Goal: Information Seeking & Learning: Learn about a topic

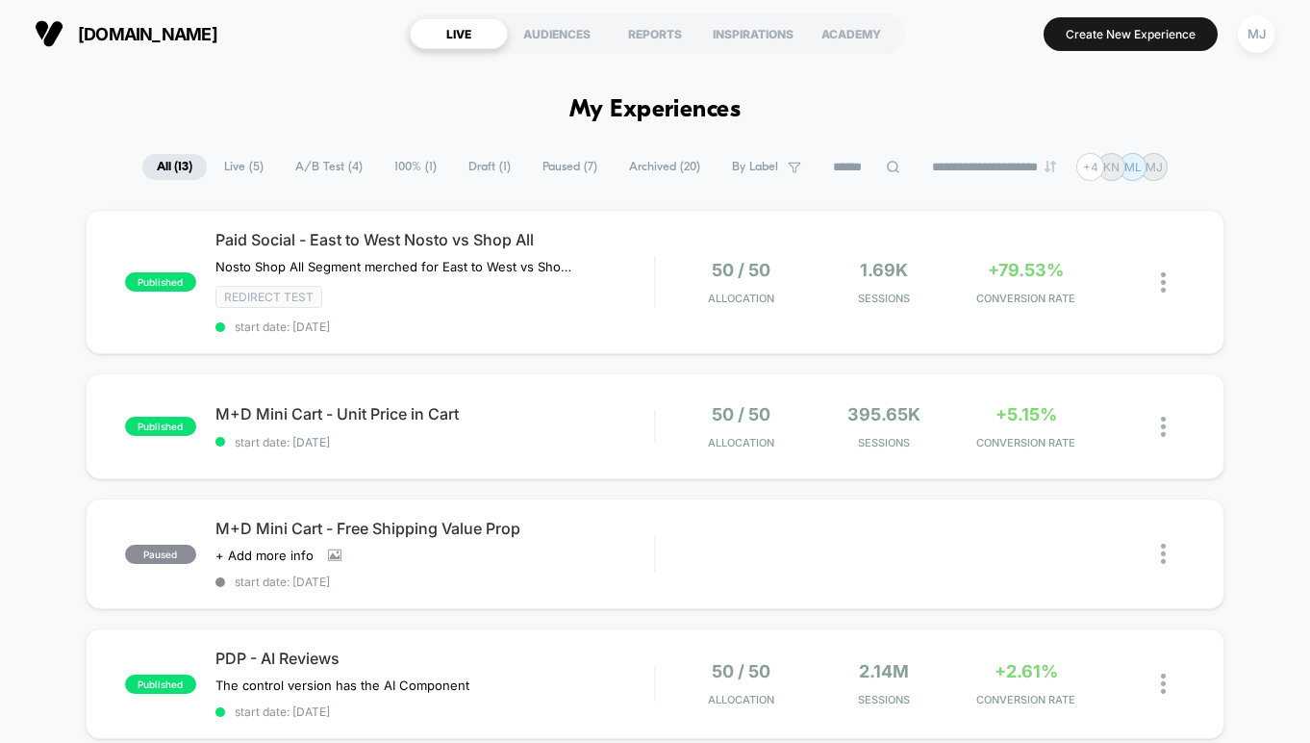
scroll to position [2888, 0]
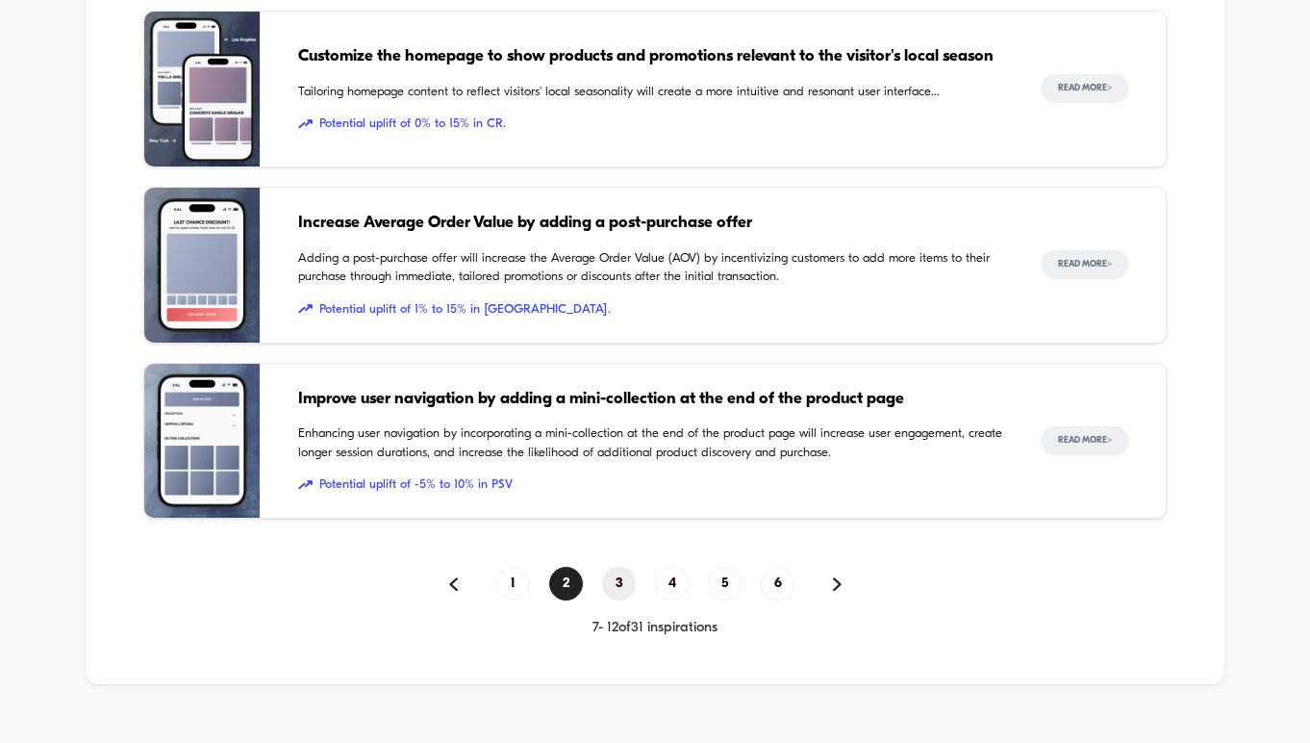
click at [610, 567] on span "3" at bounding box center [619, 584] width 34 height 34
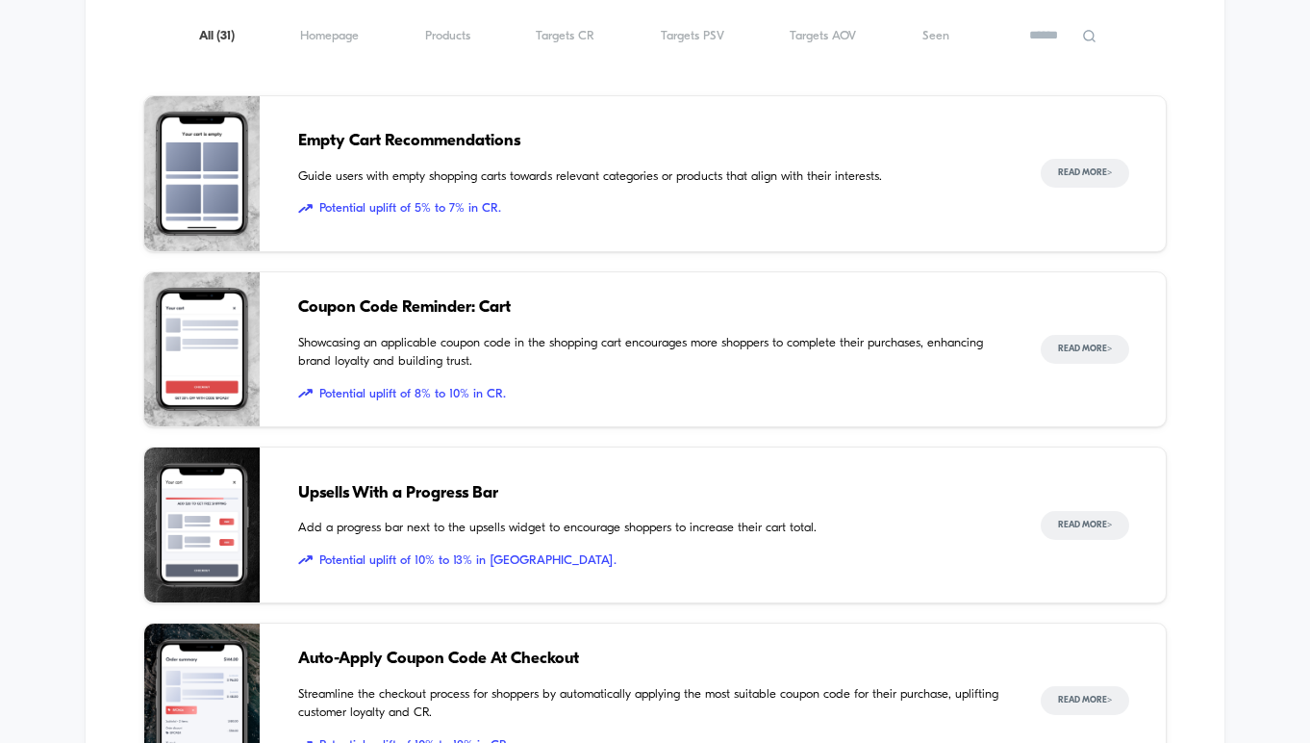
scroll to position [2270, 0]
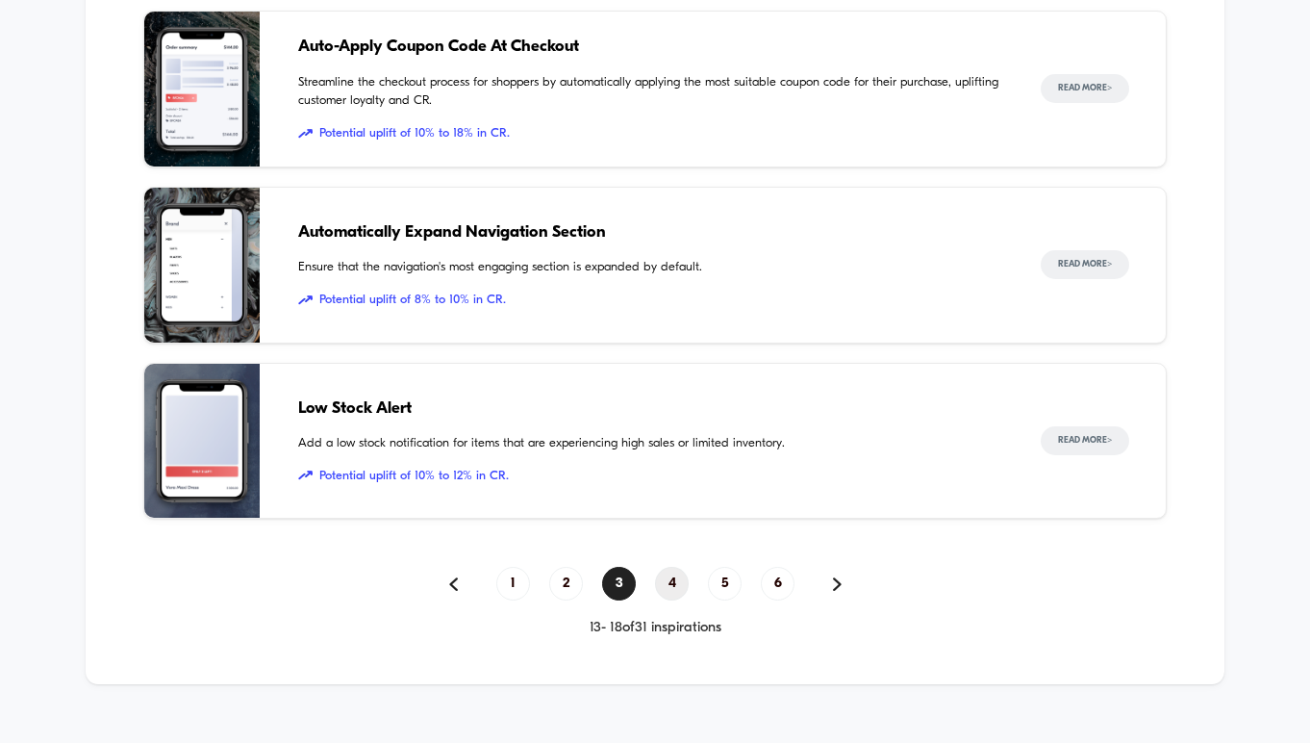
click at [672, 567] on span "4" at bounding box center [672, 584] width 34 height 34
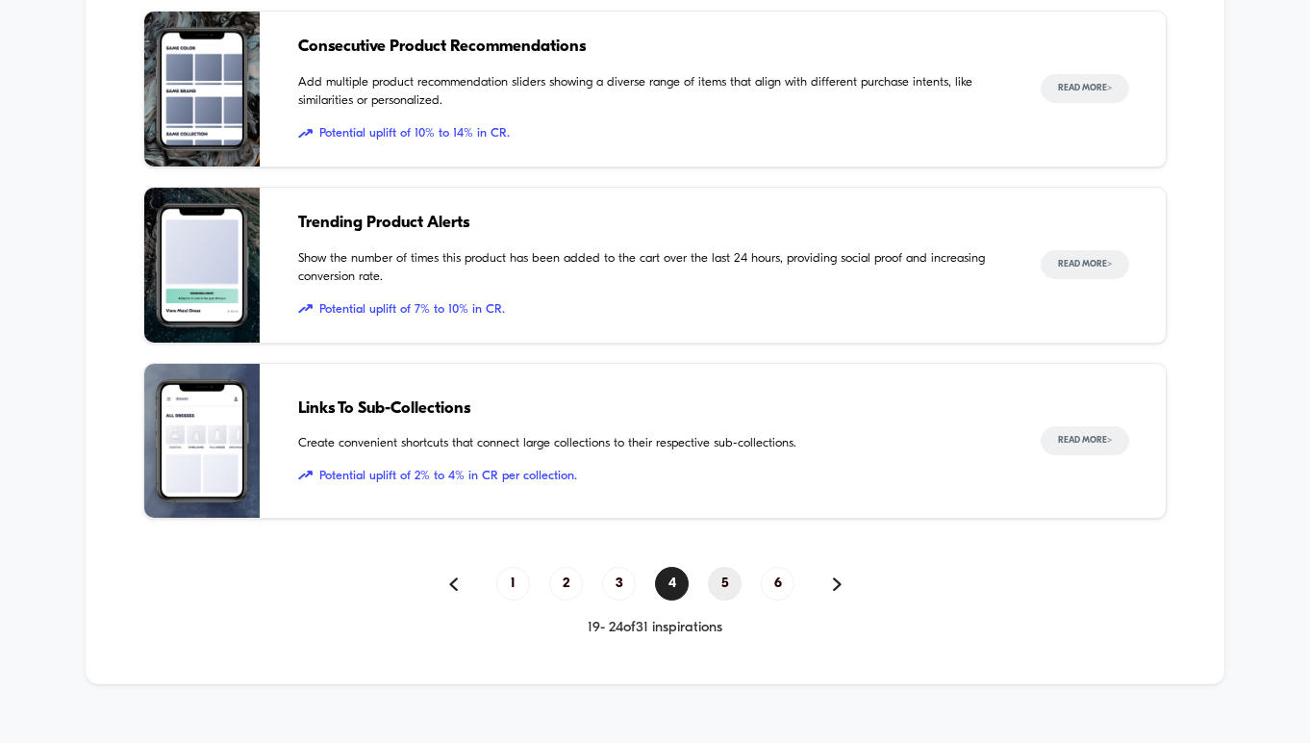
click at [711, 567] on span "5" at bounding box center [725, 584] width 34 height 34
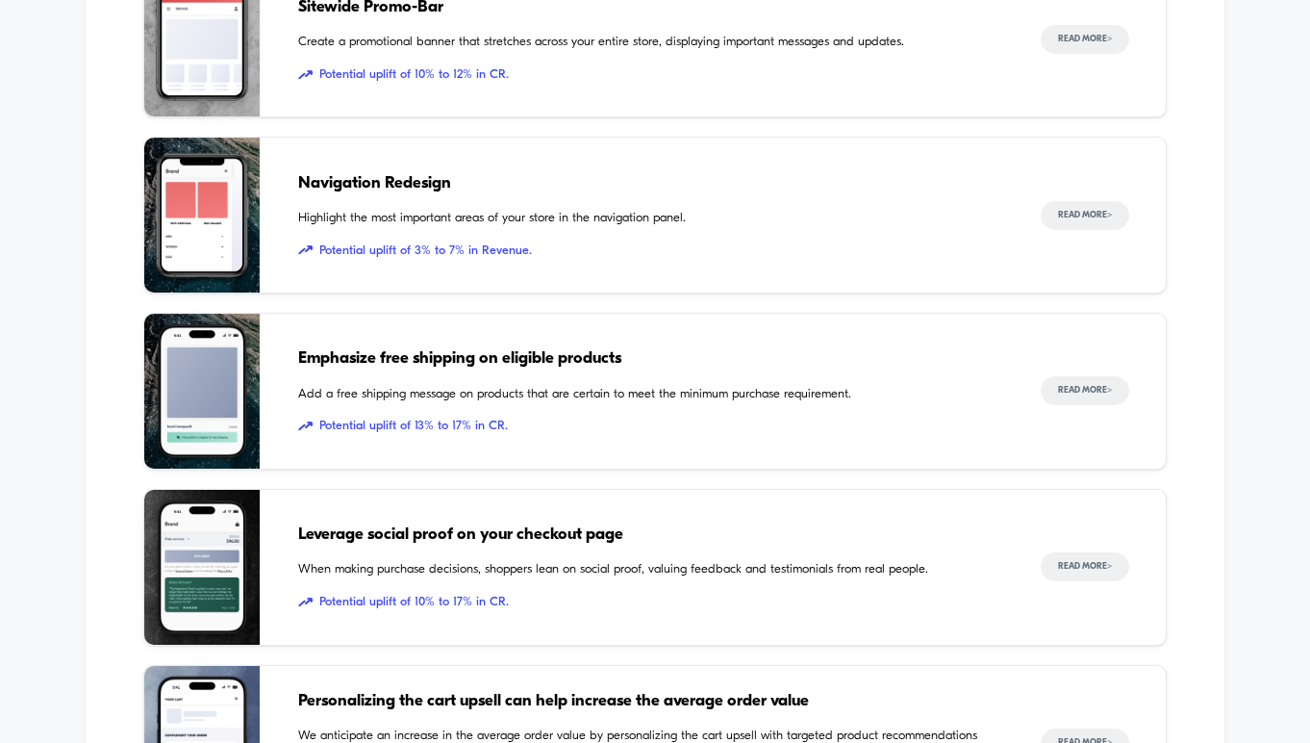
scroll to position [2664, 0]
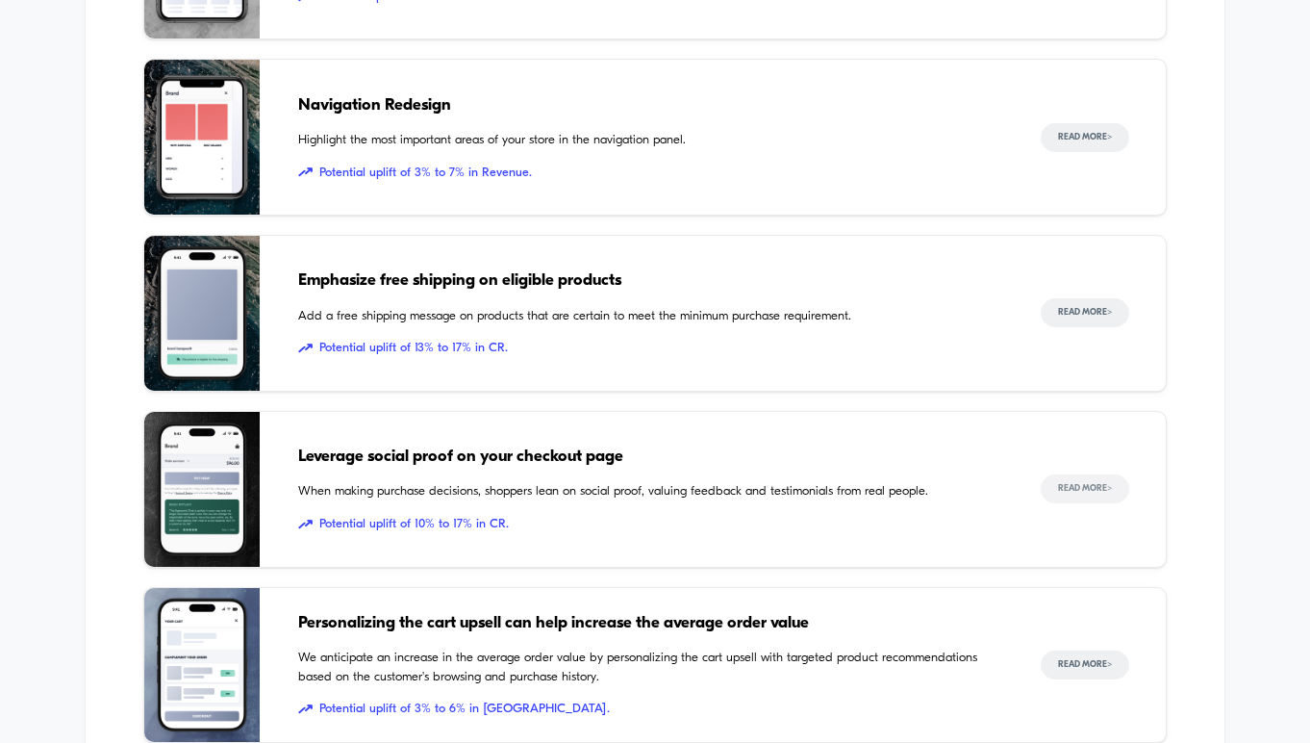
click at [1080, 474] on button "Read More >" at bounding box center [1085, 488] width 89 height 29
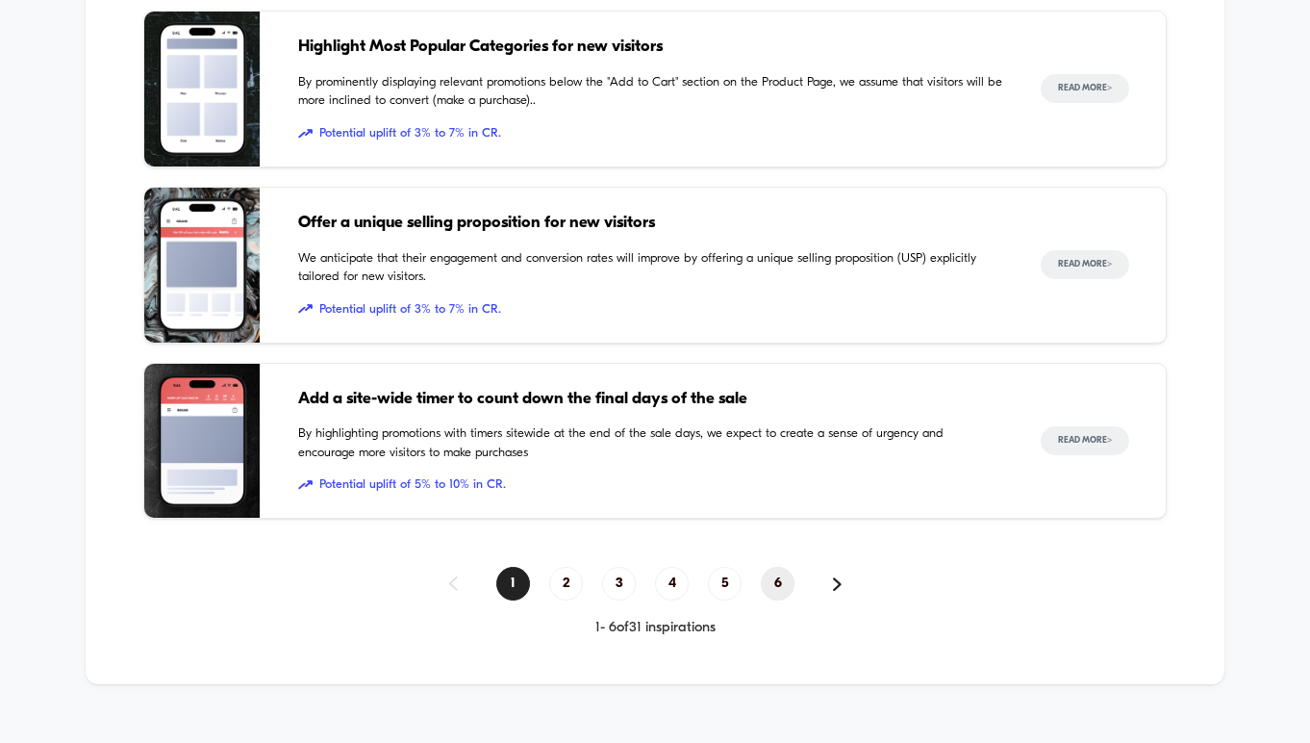
click at [790, 567] on span "6" at bounding box center [778, 584] width 34 height 34
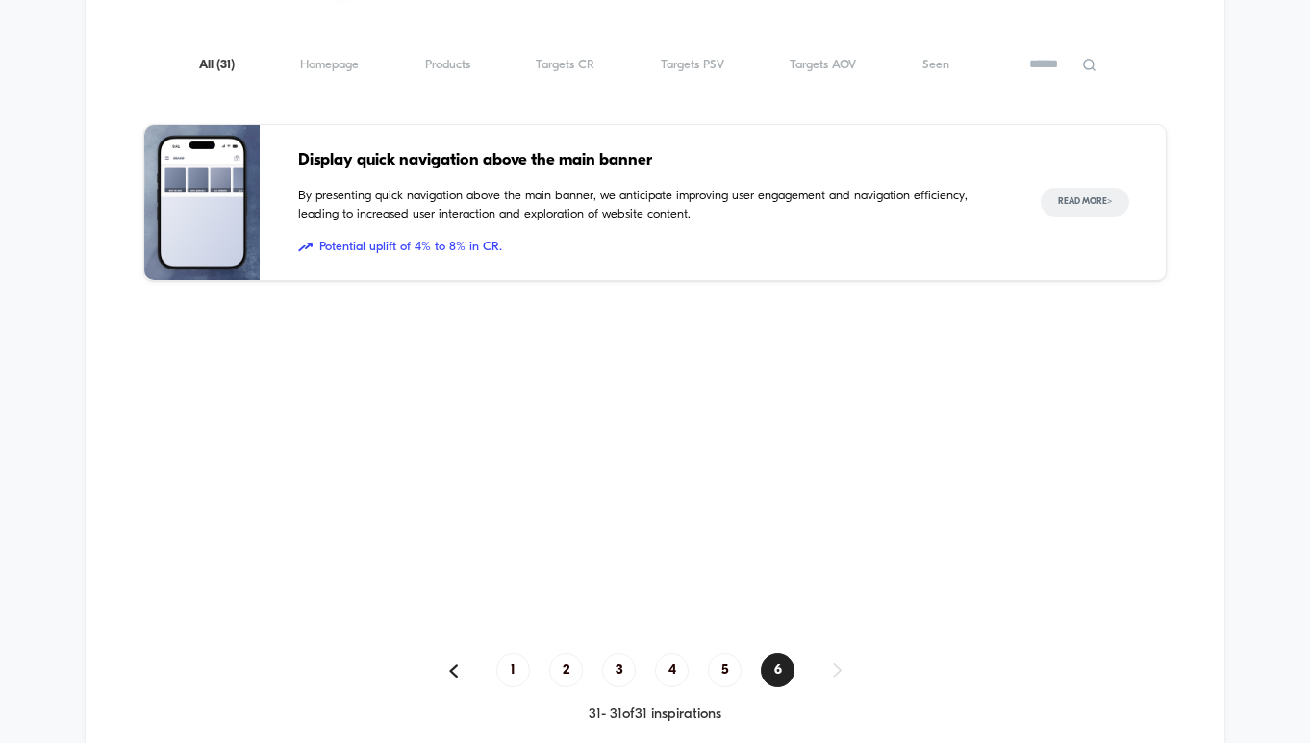
scroll to position [2333, 0]
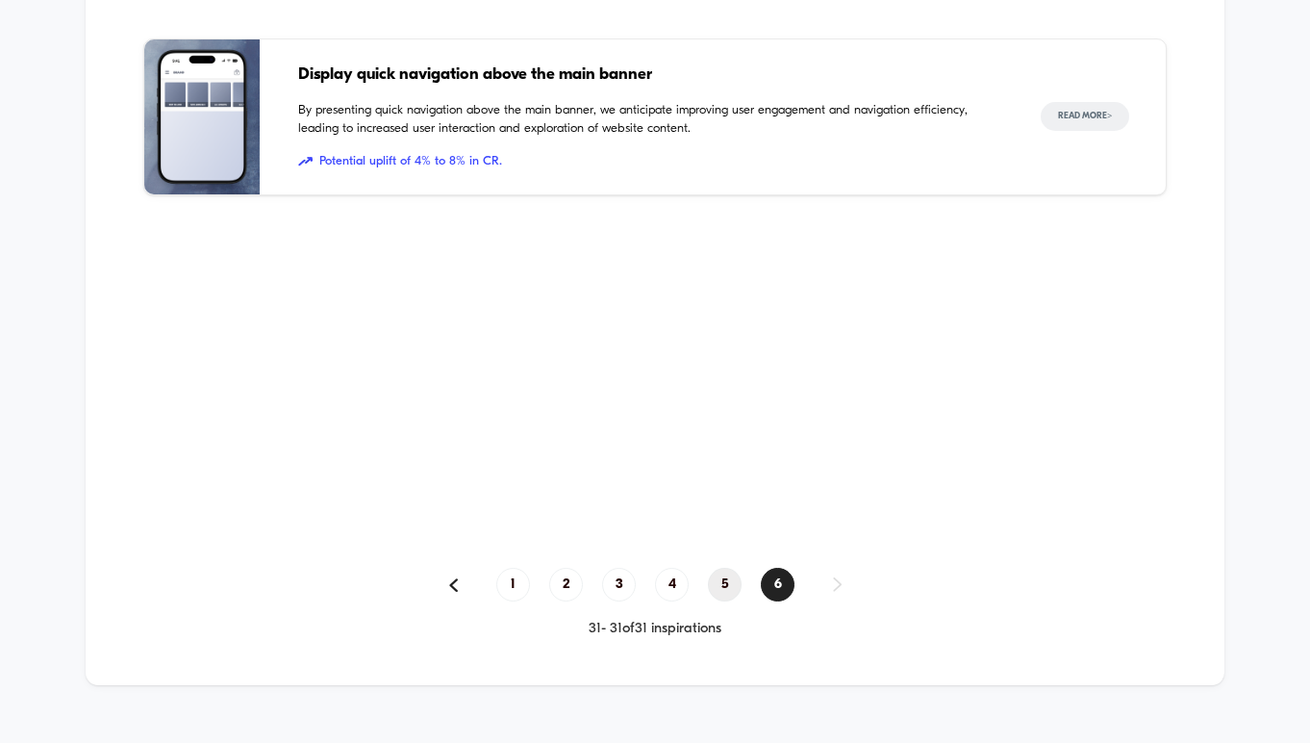
click at [722, 568] on span "5" at bounding box center [725, 585] width 34 height 34
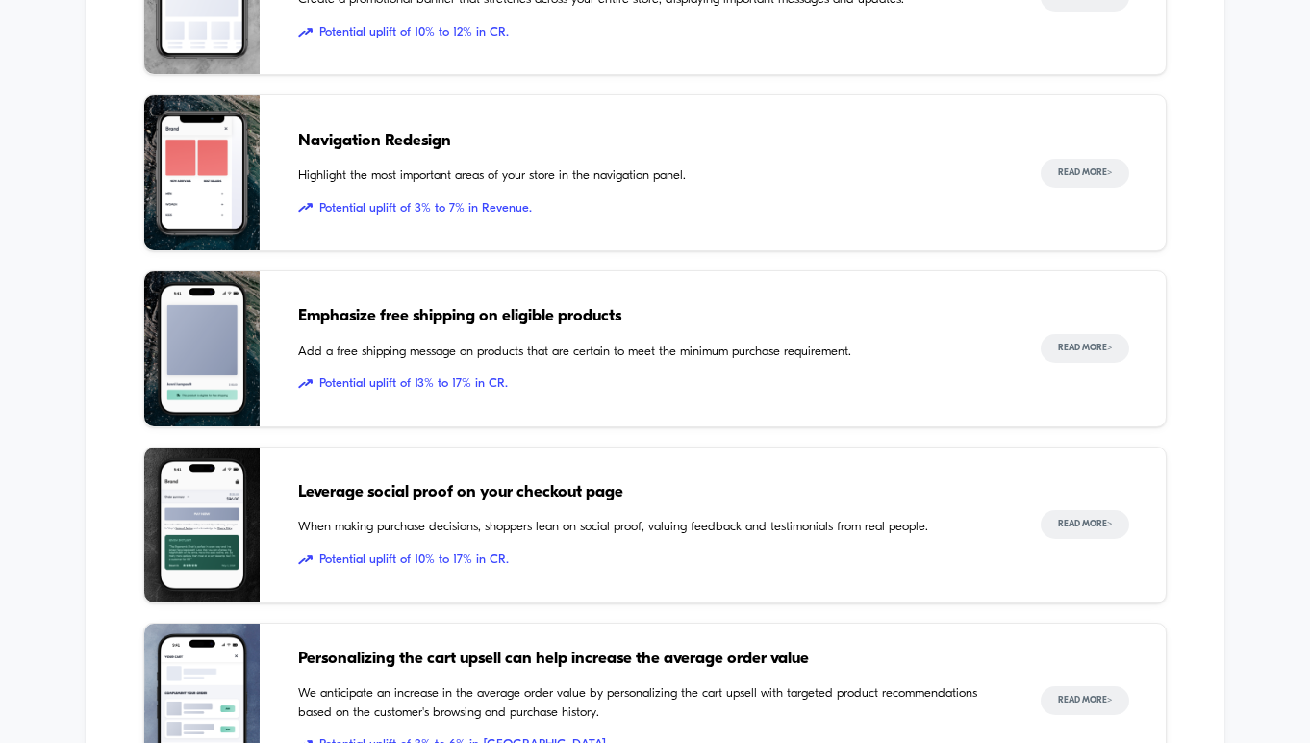
scroll to position [2888, 0]
